Goal: Information Seeking & Learning: Compare options

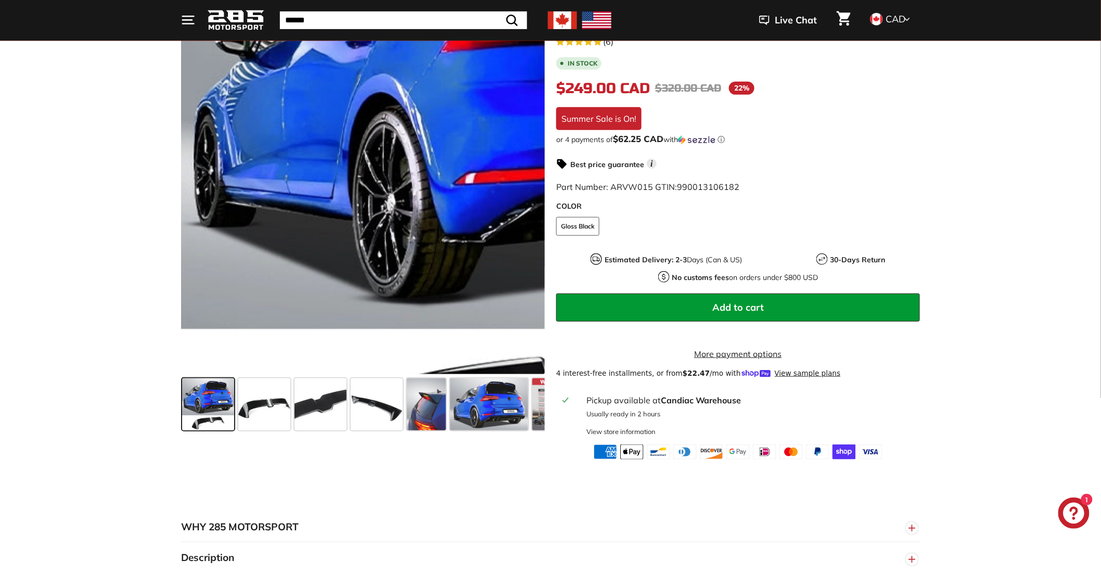
scroll to position [231, 0]
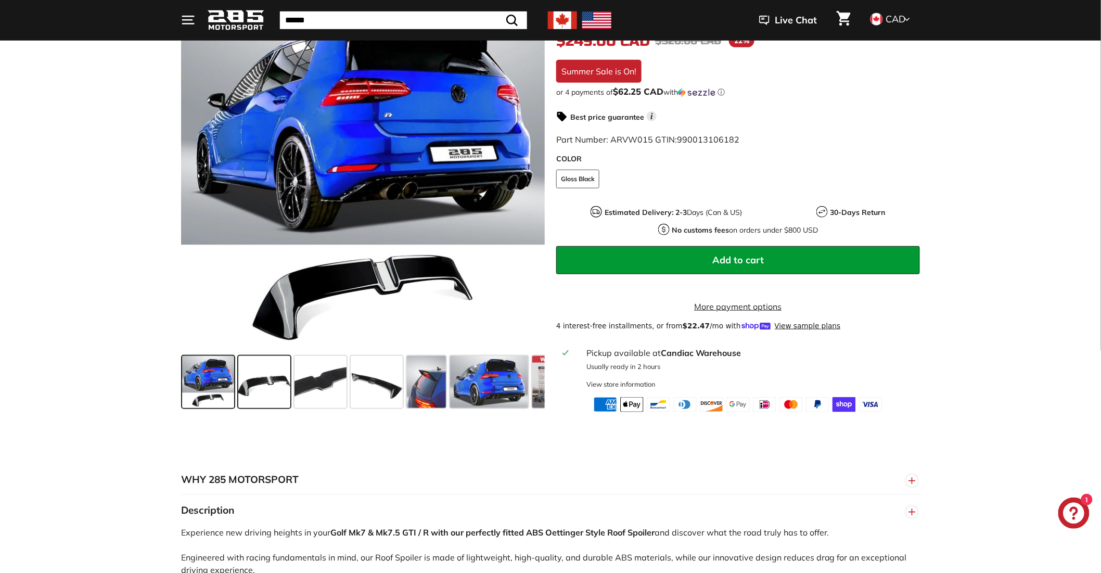
click at [257, 397] on span at bounding box center [264, 382] width 52 height 52
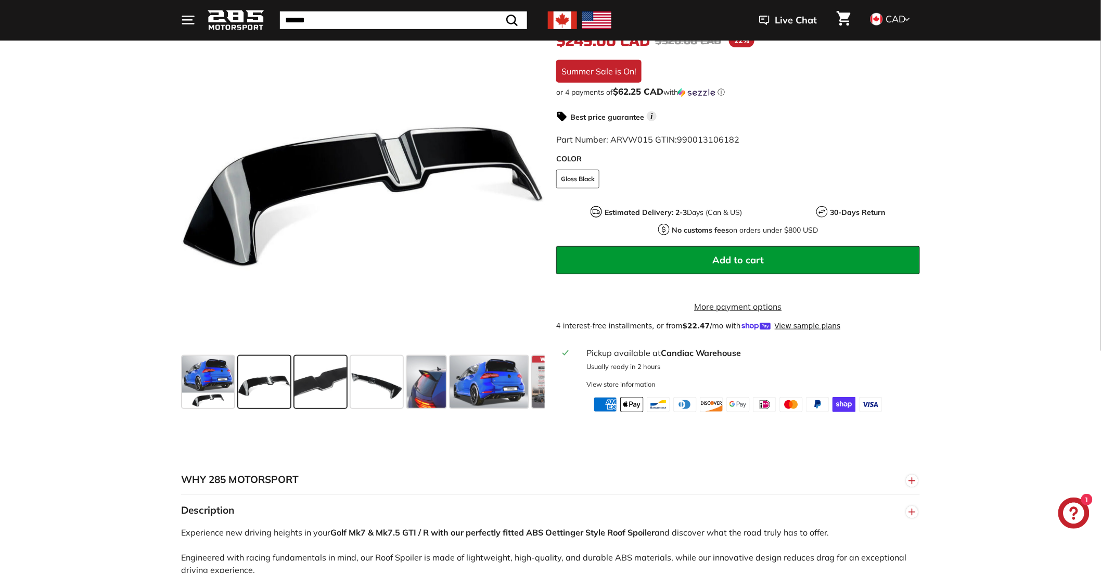
click at [319, 399] on span at bounding box center [321, 382] width 52 height 52
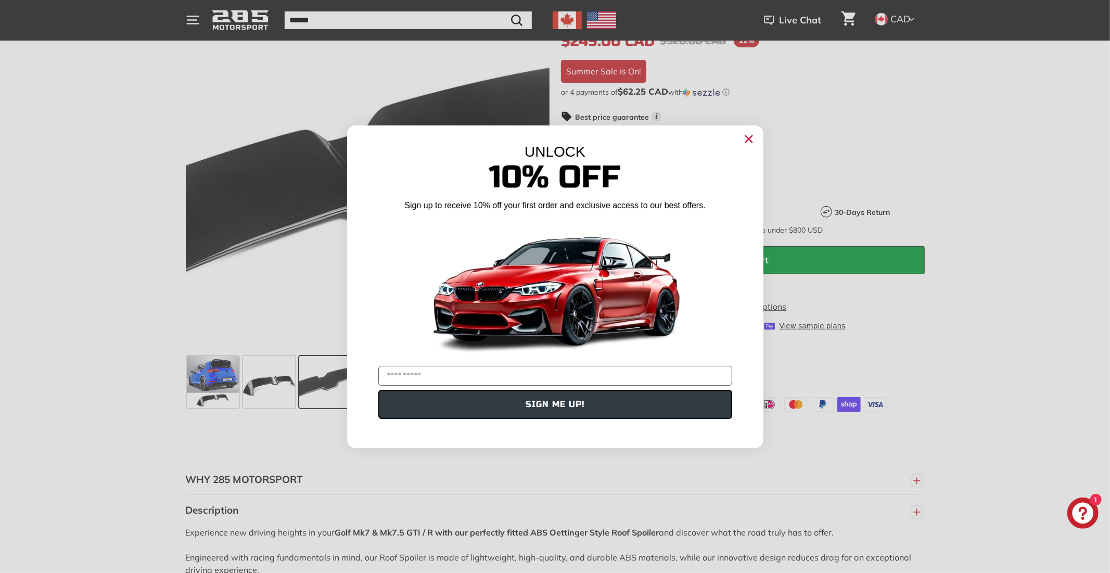
click at [748, 137] on circle "Close dialog" at bounding box center [749, 139] width 16 height 16
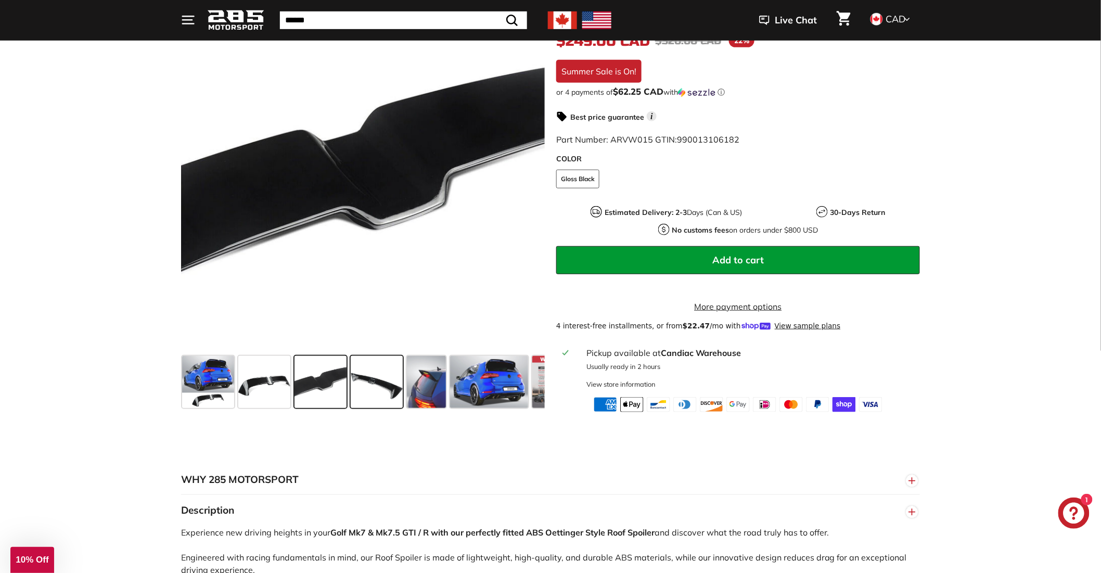
click at [382, 391] on span at bounding box center [377, 382] width 52 height 52
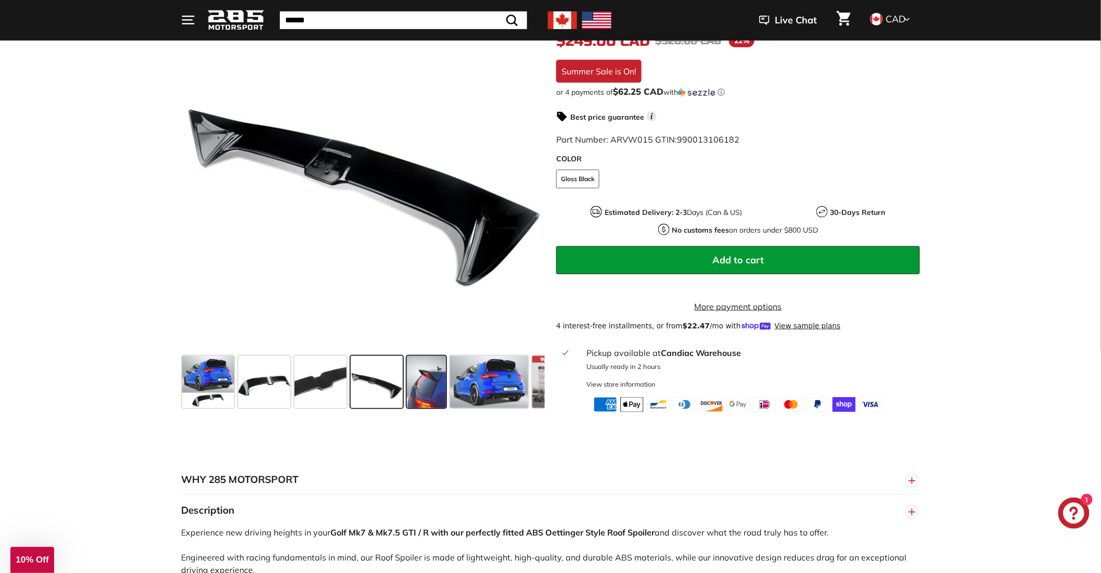
click at [435, 389] on span at bounding box center [426, 382] width 39 height 52
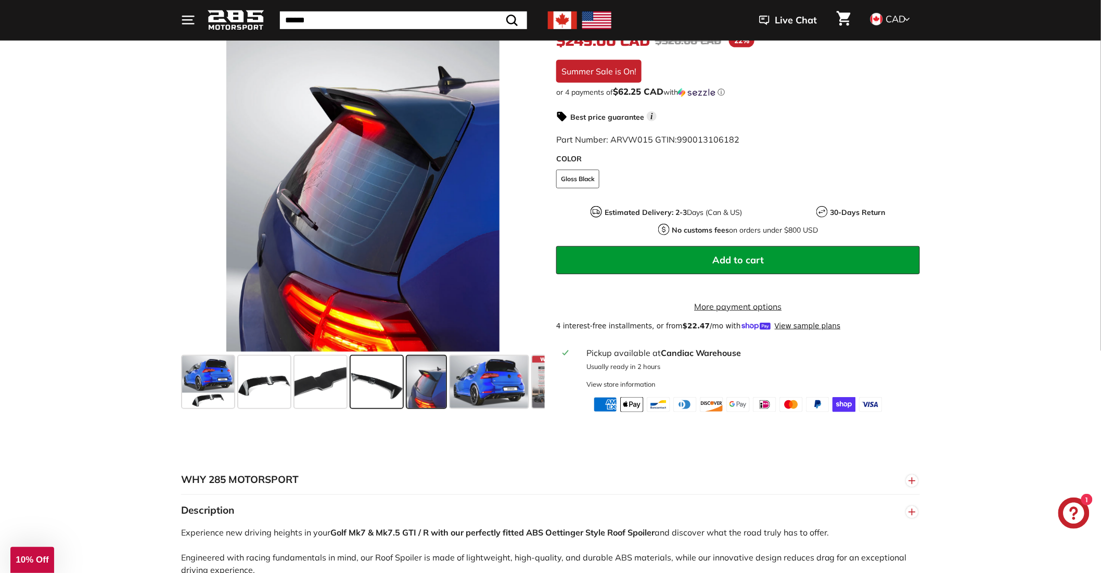
click at [372, 391] on span at bounding box center [377, 382] width 52 height 52
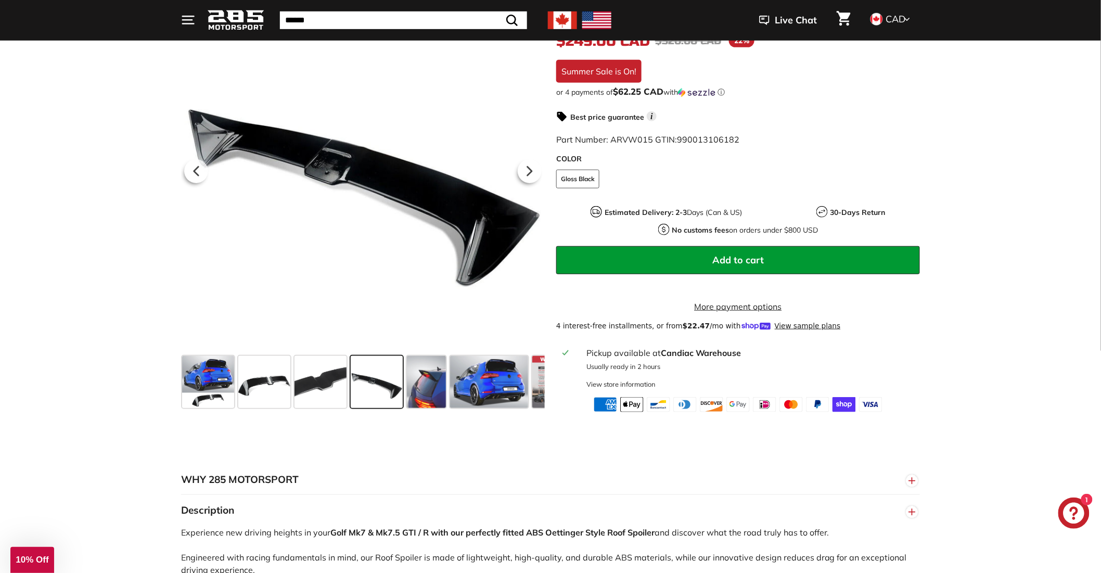
scroll to position [173, 0]
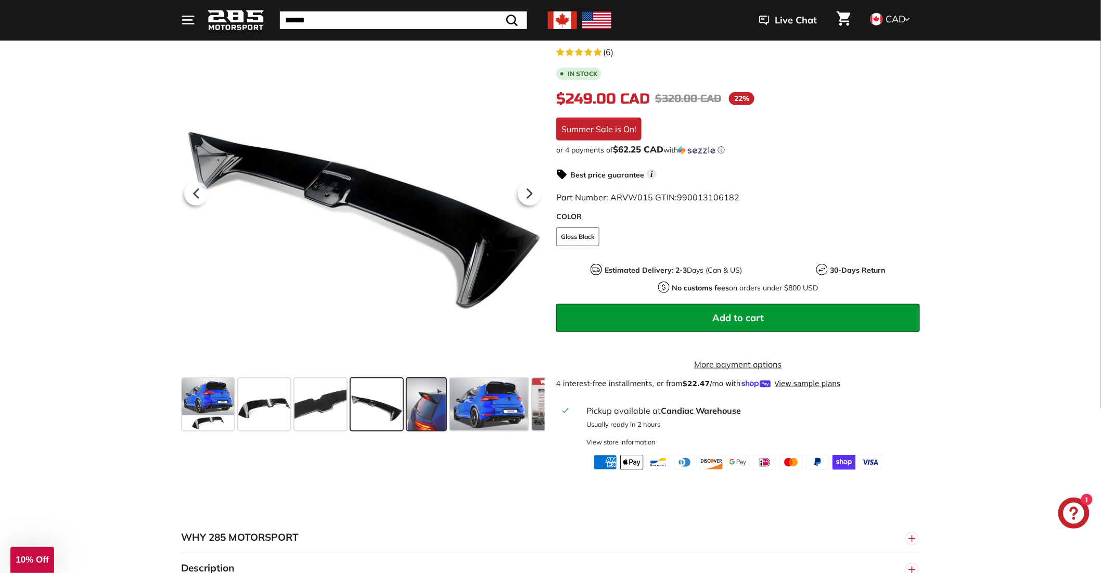
click at [427, 401] on span at bounding box center [426, 404] width 39 height 52
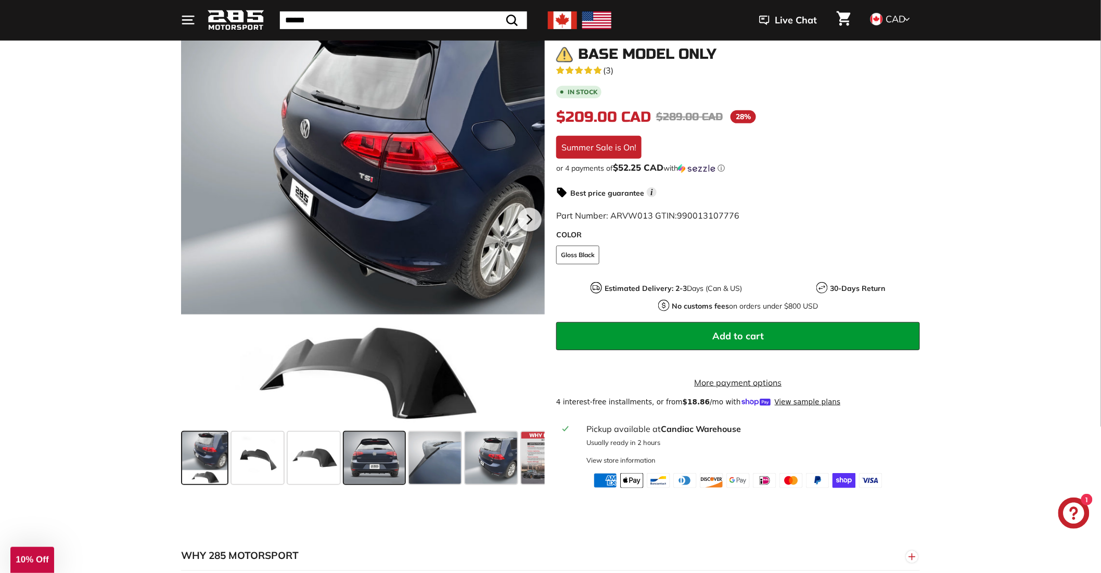
scroll to position [173, 0]
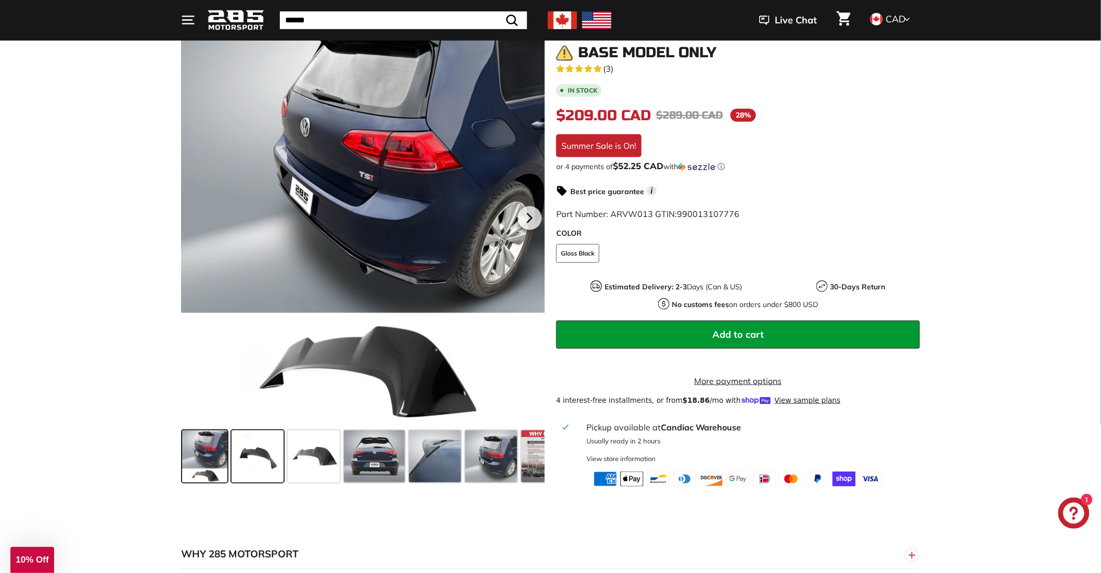
click at [254, 469] on span at bounding box center [258, 456] width 52 height 52
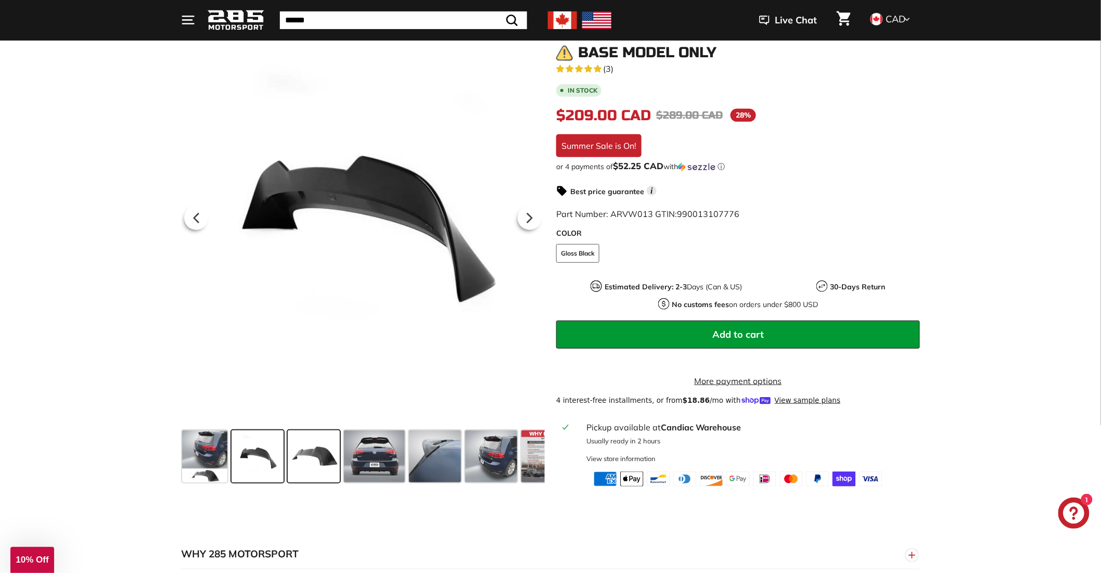
click at [298, 458] on span at bounding box center [314, 456] width 52 height 52
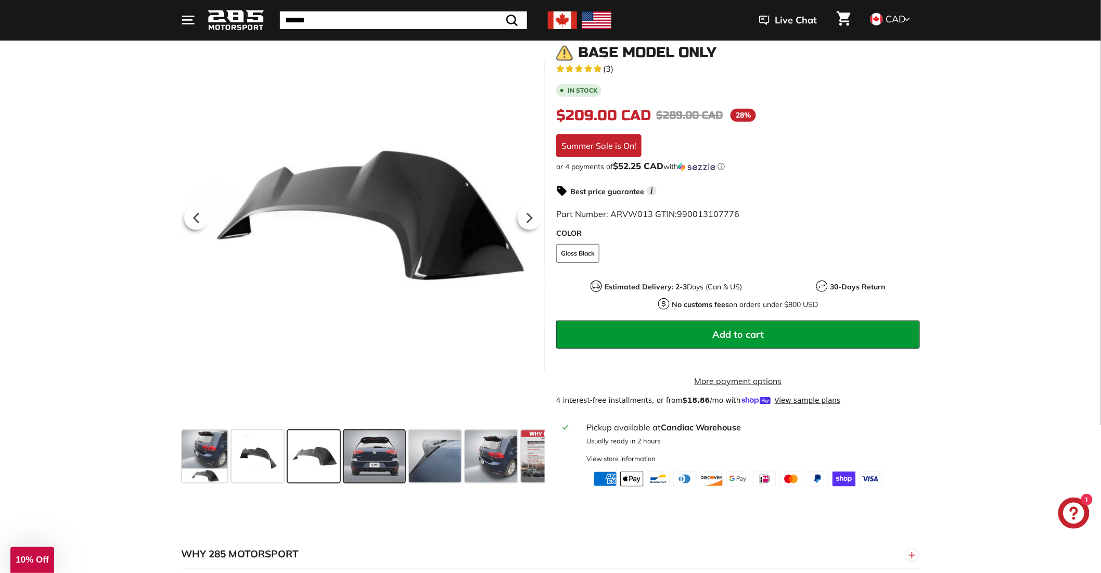
click at [379, 454] on span at bounding box center [374, 456] width 61 height 52
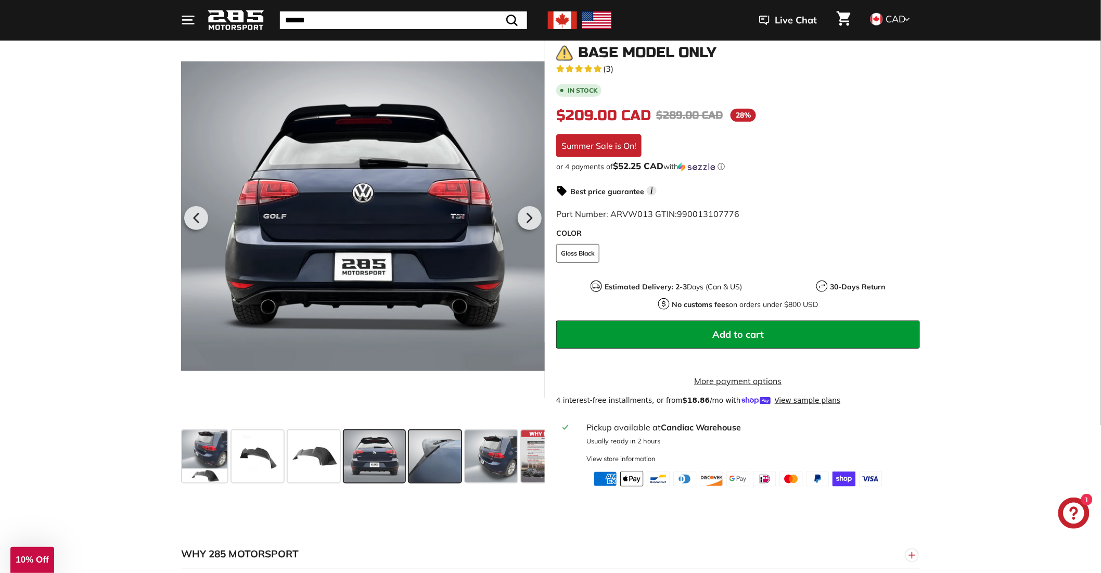
click at [425, 461] on span at bounding box center [435, 456] width 52 height 52
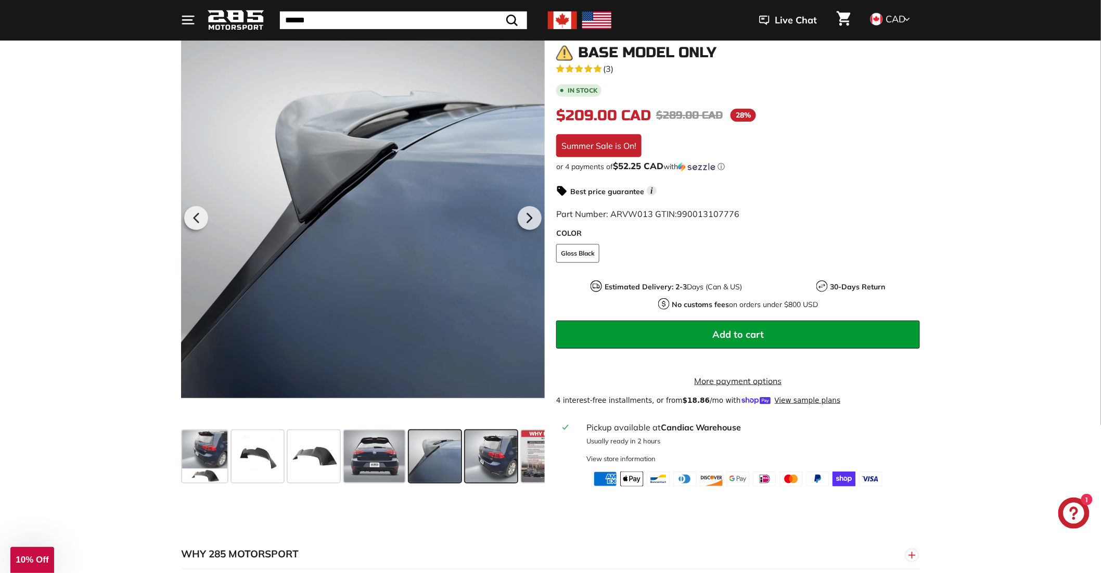
click at [488, 461] on span at bounding box center [491, 456] width 52 height 52
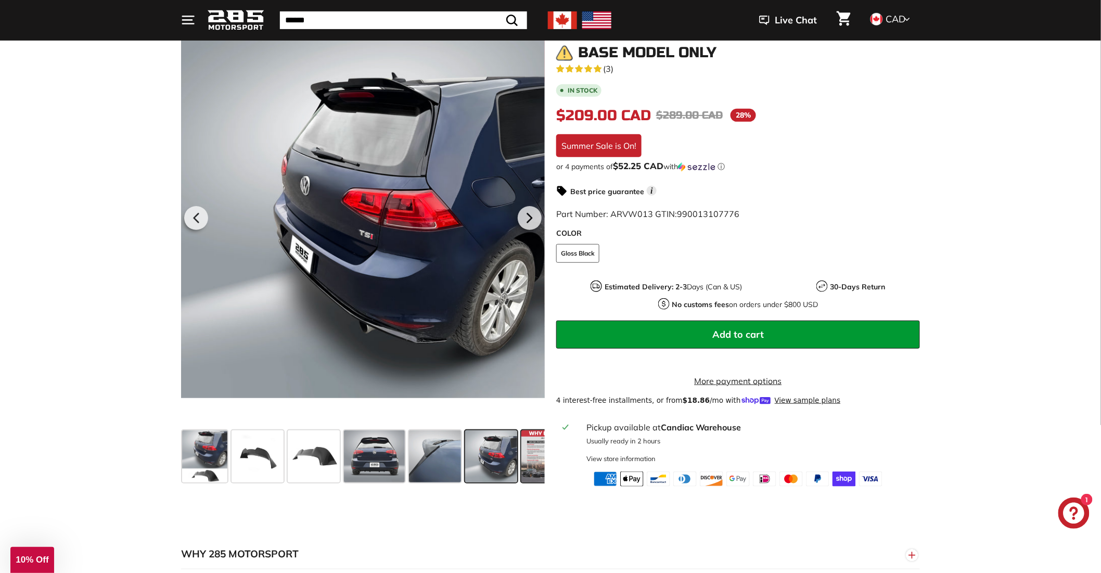
click at [531, 460] on span at bounding box center [547, 456] width 52 height 52
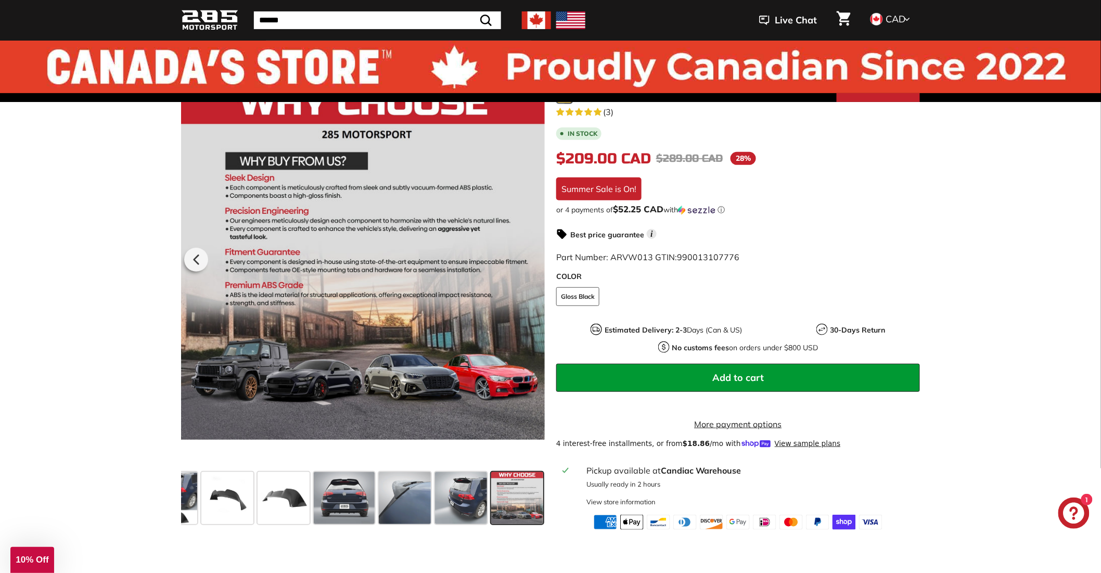
scroll to position [0, 0]
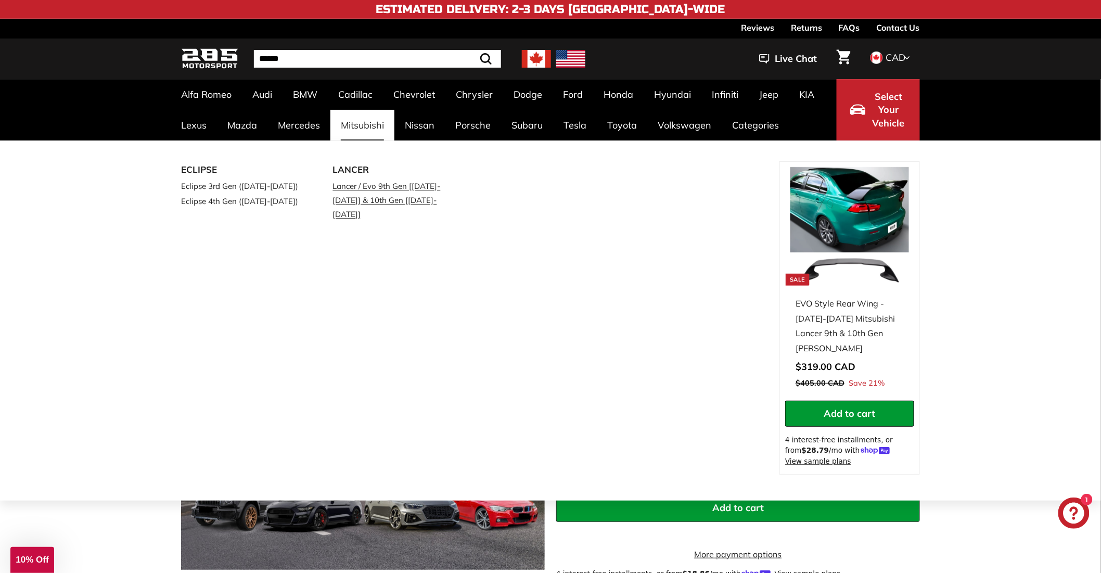
click at [368, 199] on link "Lancer / Evo 9th Gen [[DATE]-[DATE]] & 10th Gen [[DATE]-[DATE]]" at bounding box center [394, 200] width 123 height 43
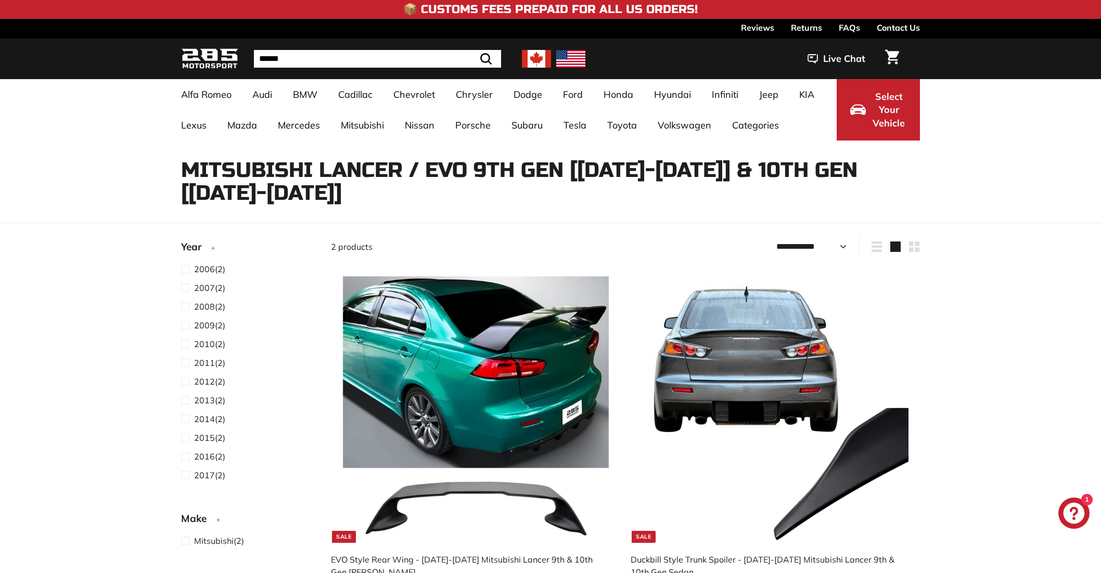
select select "**********"
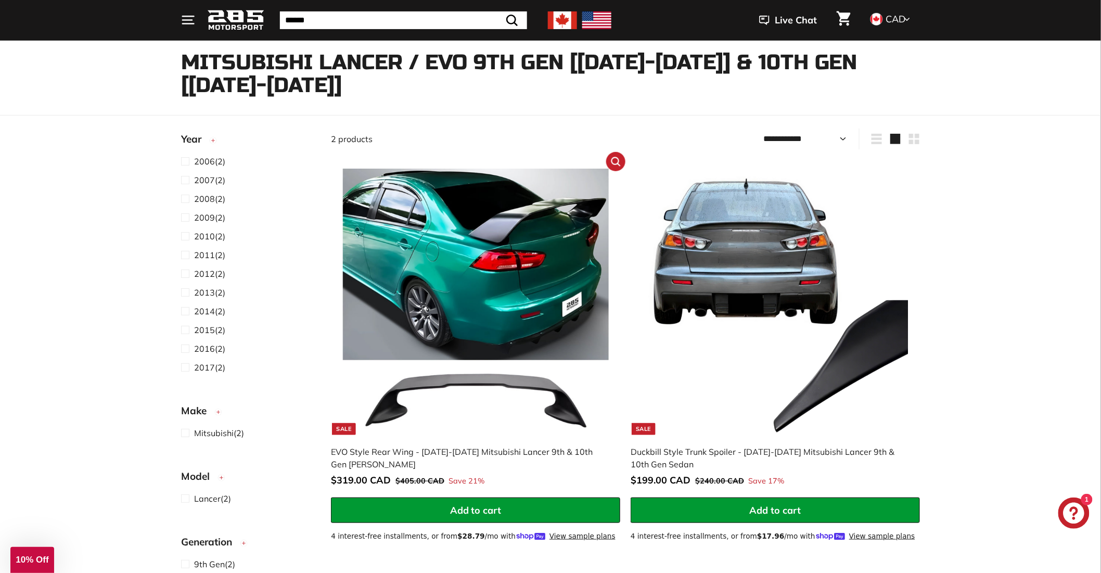
scroll to position [58, 0]
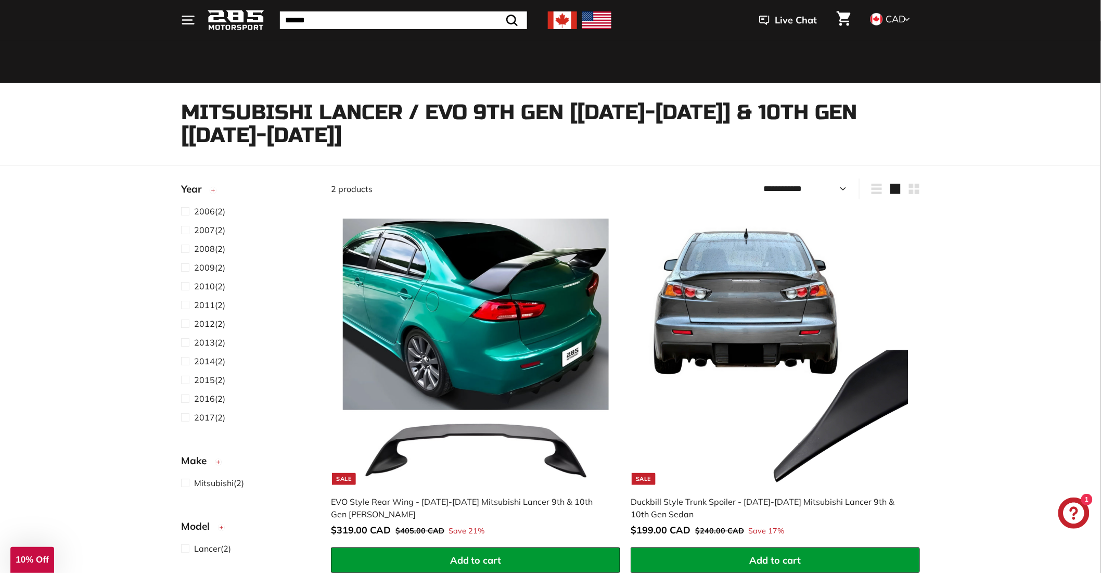
click at [190, 20] on icon "." at bounding box center [187, 20] width 9 height 0
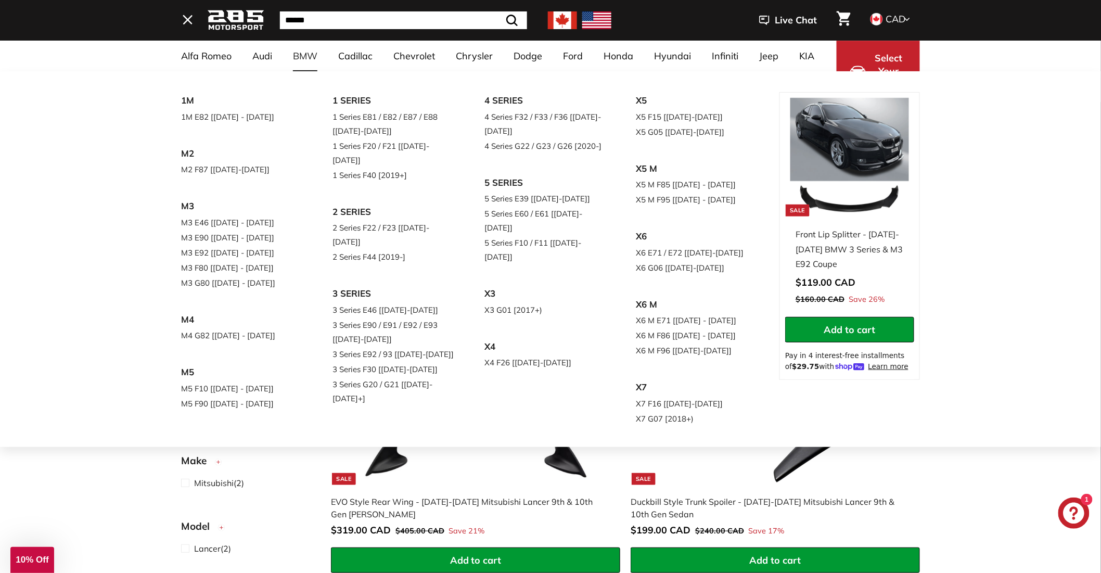
click at [90, 106] on div "1M 1M E82 [2010 - 2012] M2 M2 F87 [2015-2021] M3 M3 E46 [1999 - 2006] M3 E90 [2…" at bounding box center [550, 259] width 1101 height 376
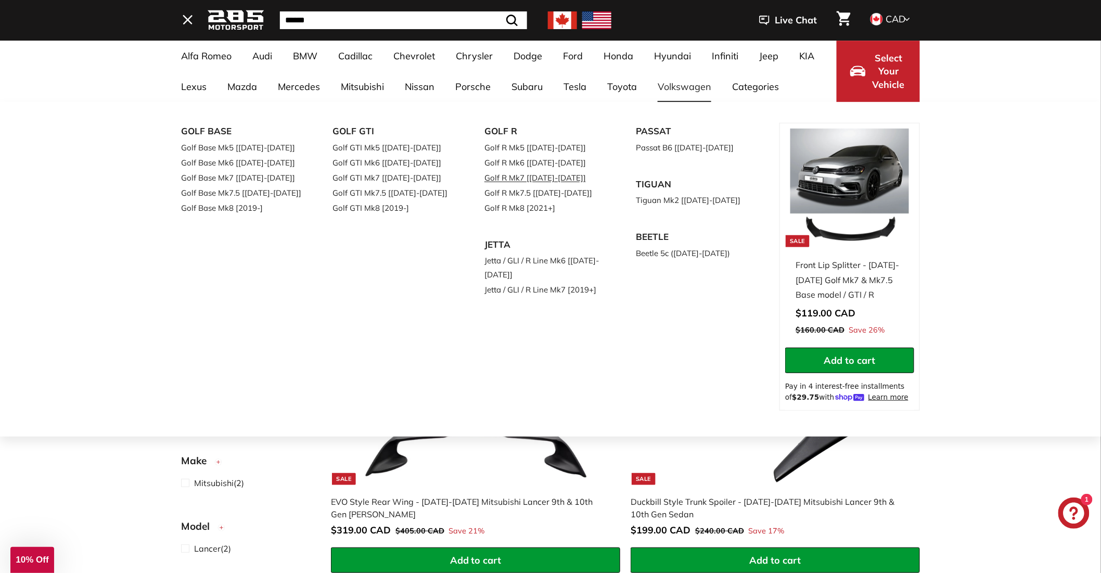
click at [550, 175] on link "Golf R Mk7 [[DATE]-[DATE]]" at bounding box center [546, 177] width 123 height 15
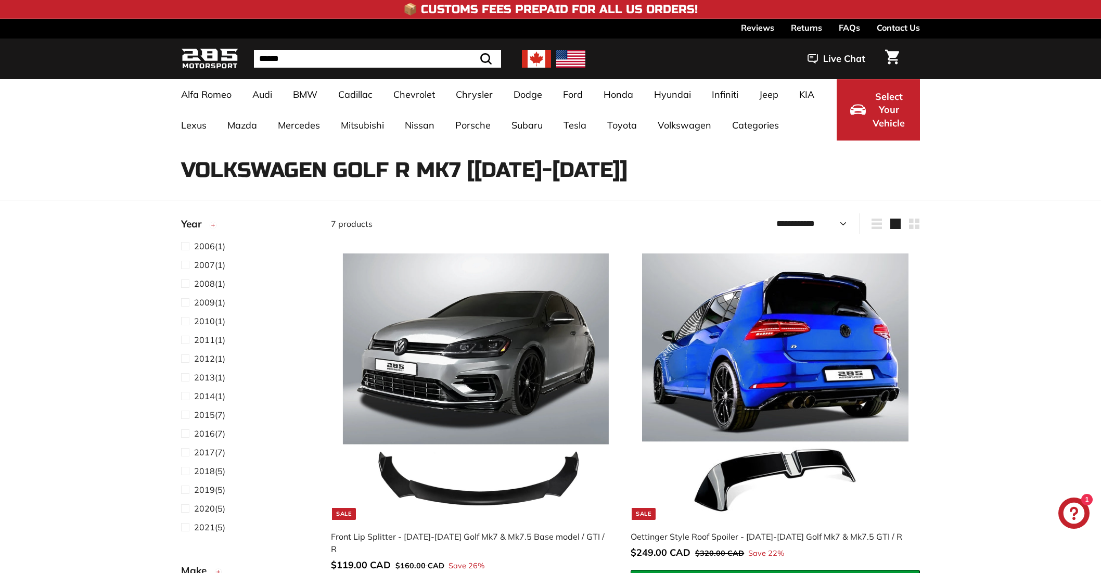
select select "**********"
click at [464, 346] on img at bounding box center [476, 386] width 266 height 266
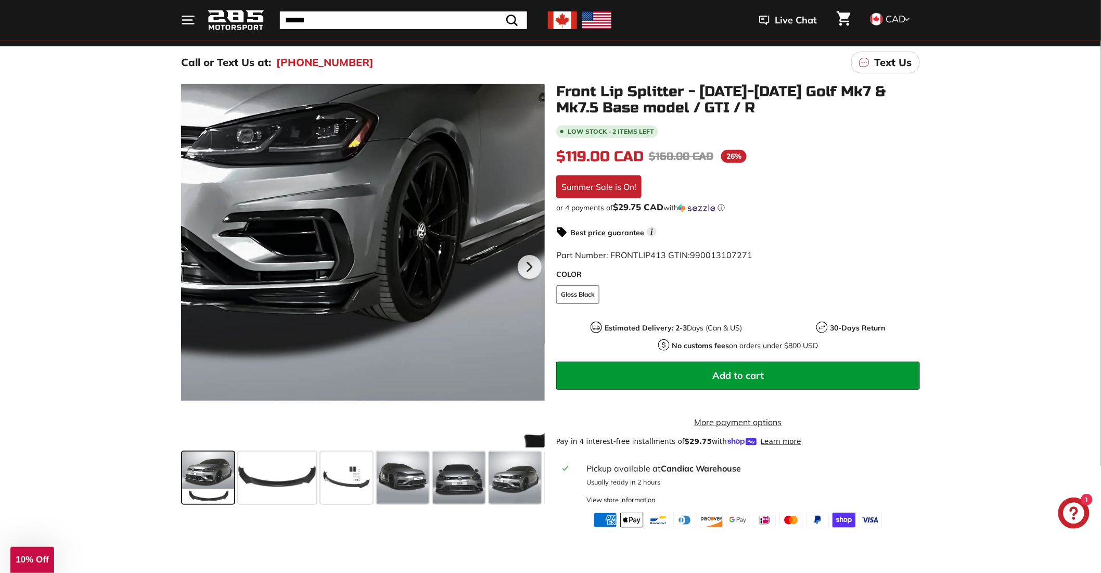
scroll to position [116, 0]
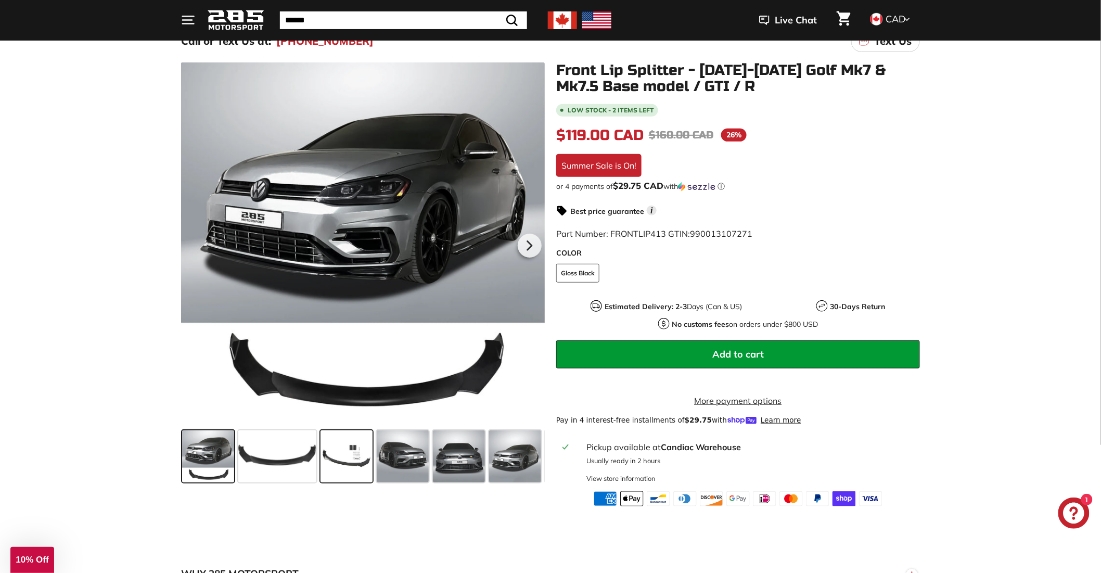
click at [353, 457] on span at bounding box center [347, 456] width 52 height 52
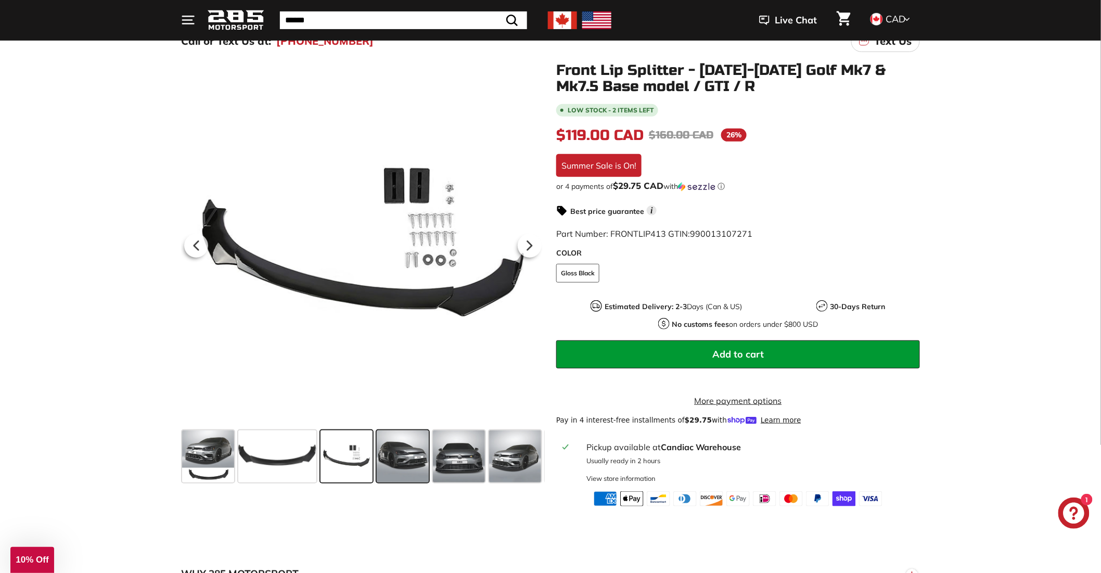
click at [410, 448] on span at bounding box center [403, 456] width 52 height 52
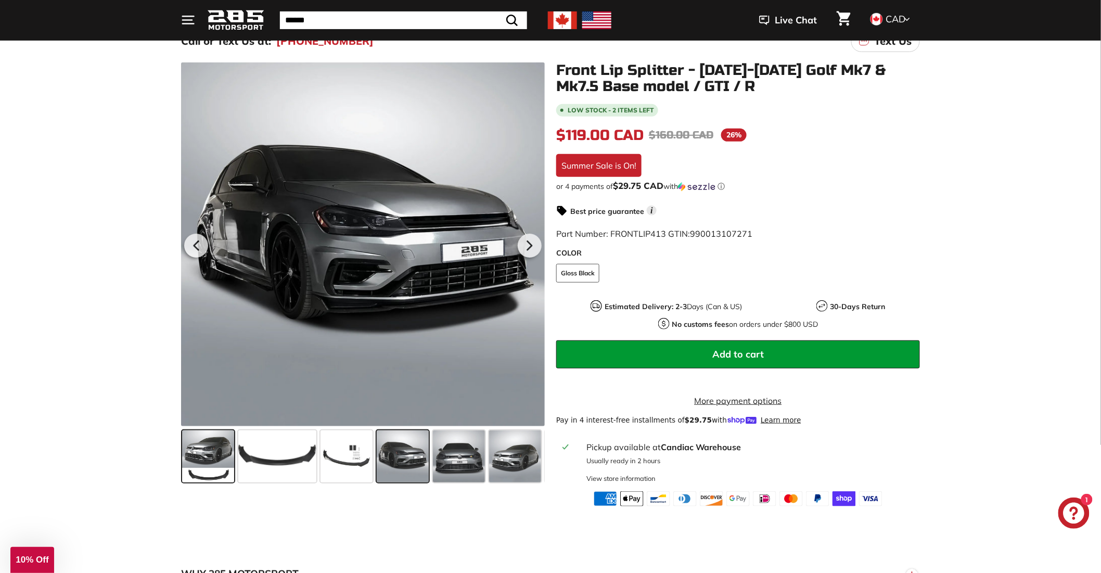
click at [214, 448] on span at bounding box center [208, 456] width 52 height 52
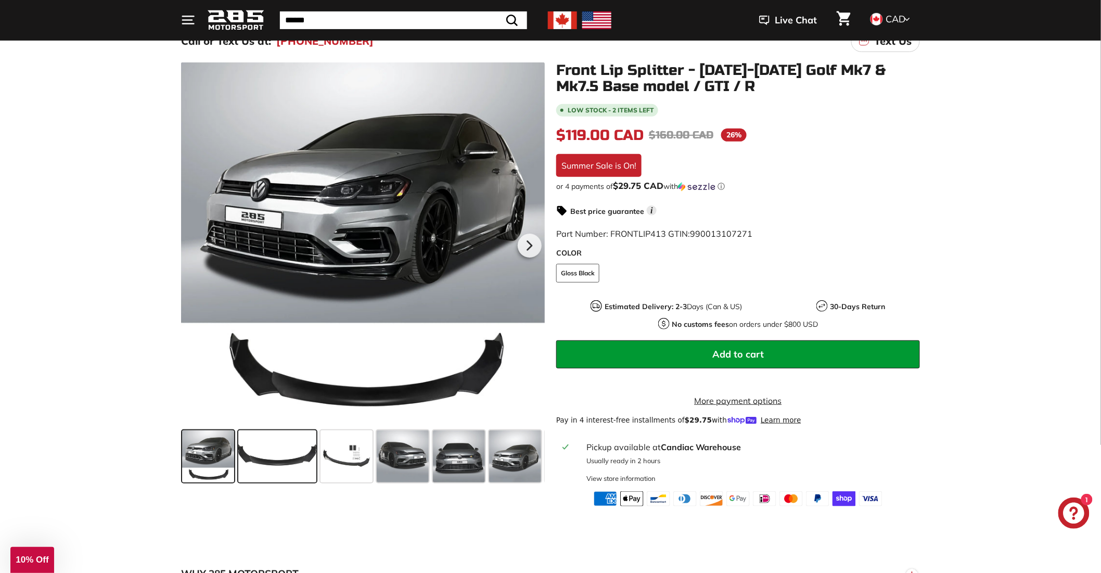
click at [251, 455] on span at bounding box center [277, 456] width 78 height 52
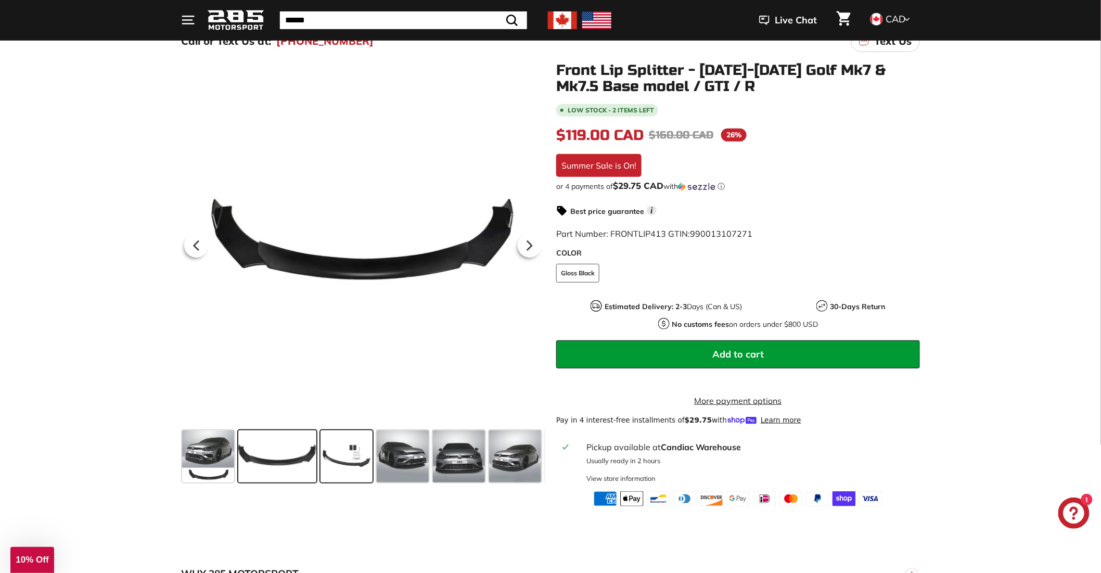
click at [346, 461] on span at bounding box center [347, 456] width 52 height 52
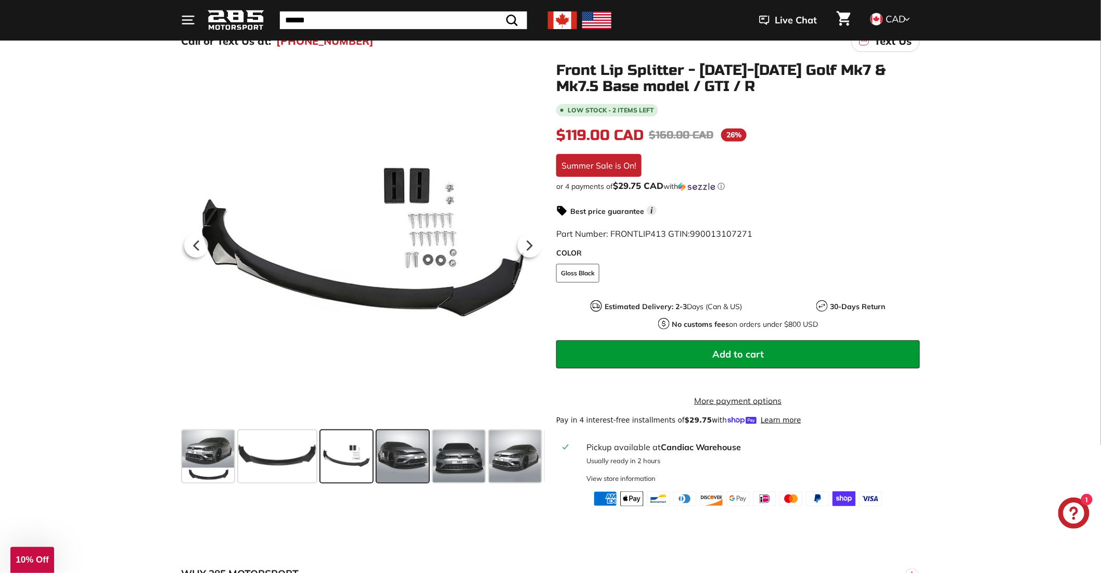
click at [410, 477] on span at bounding box center [403, 456] width 52 height 52
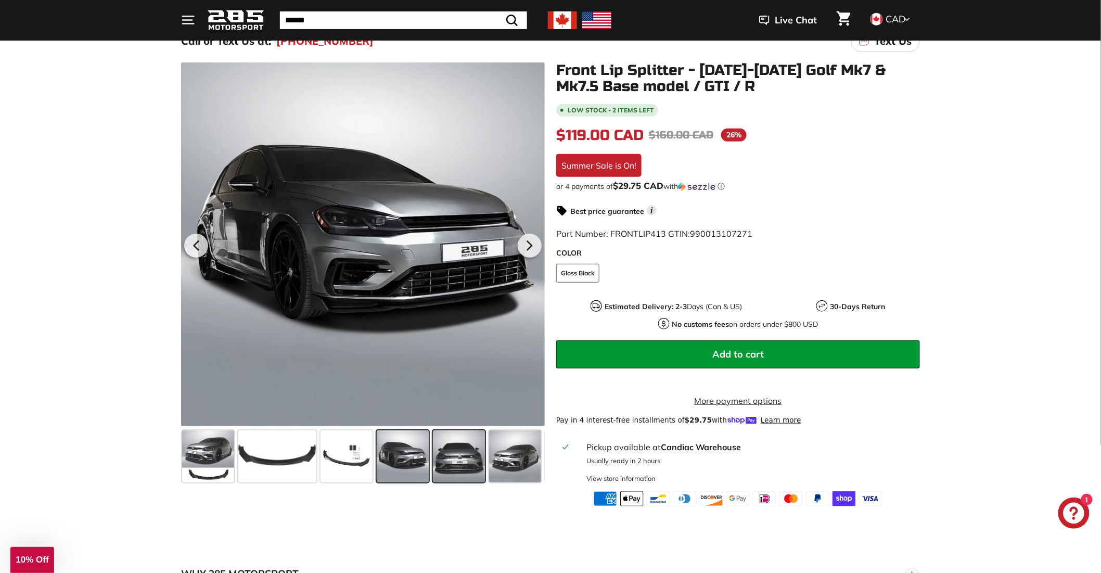
click at [460, 467] on span at bounding box center [459, 456] width 52 height 52
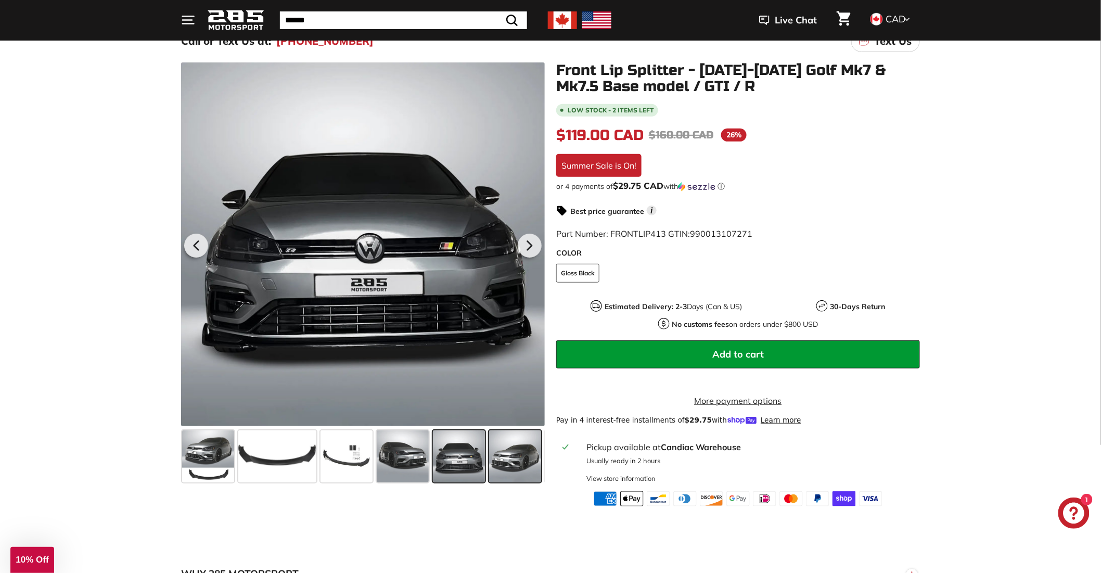
click at [500, 462] on span at bounding box center [515, 456] width 52 height 52
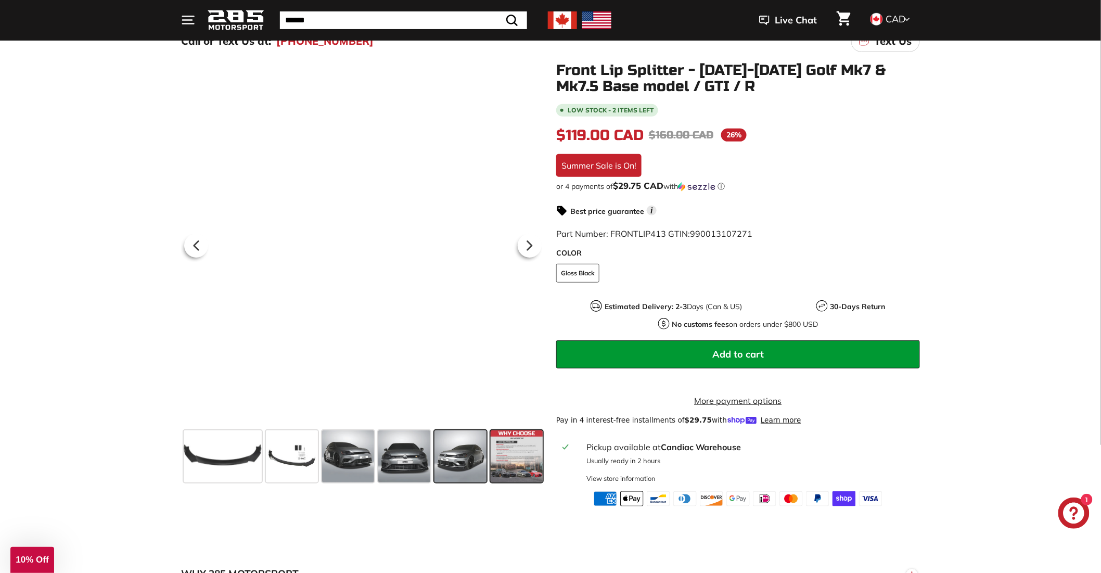
scroll to position [0, 54]
